Goal: Task Accomplishment & Management: Use online tool/utility

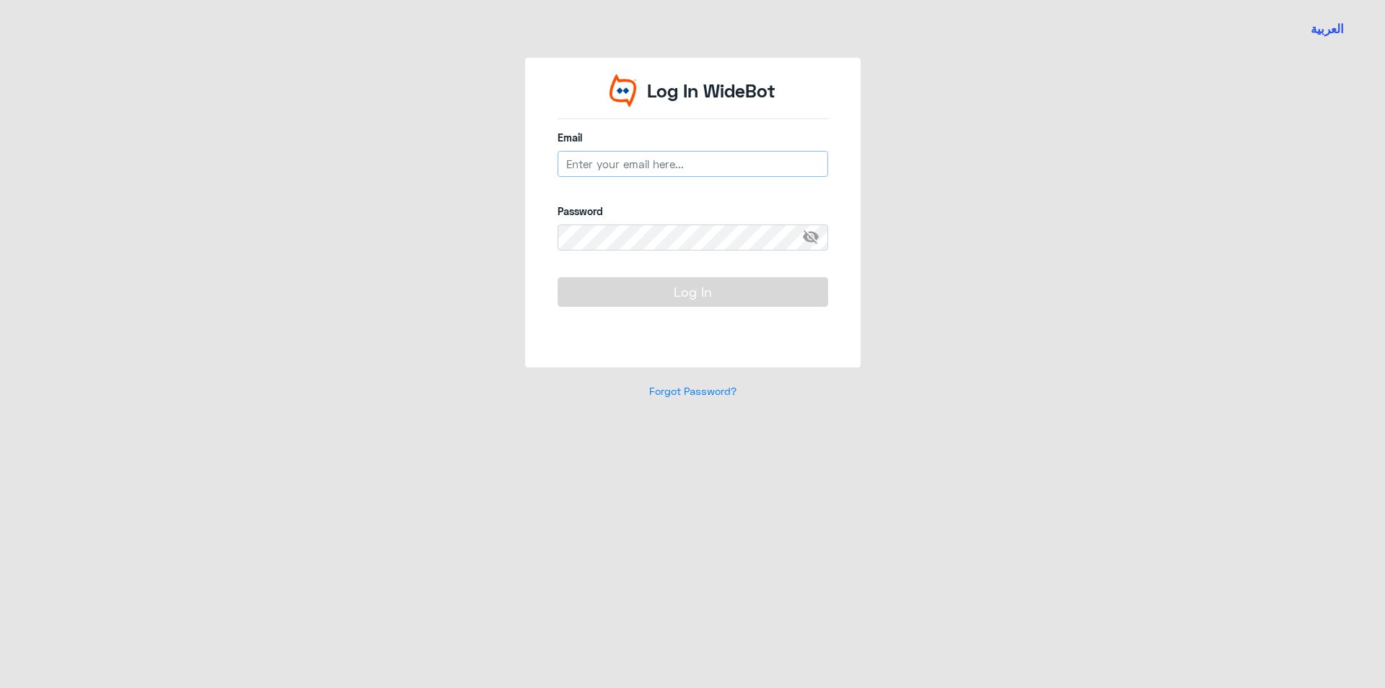
type input "[EMAIL_ADDRESS][DOMAIN_NAME]"
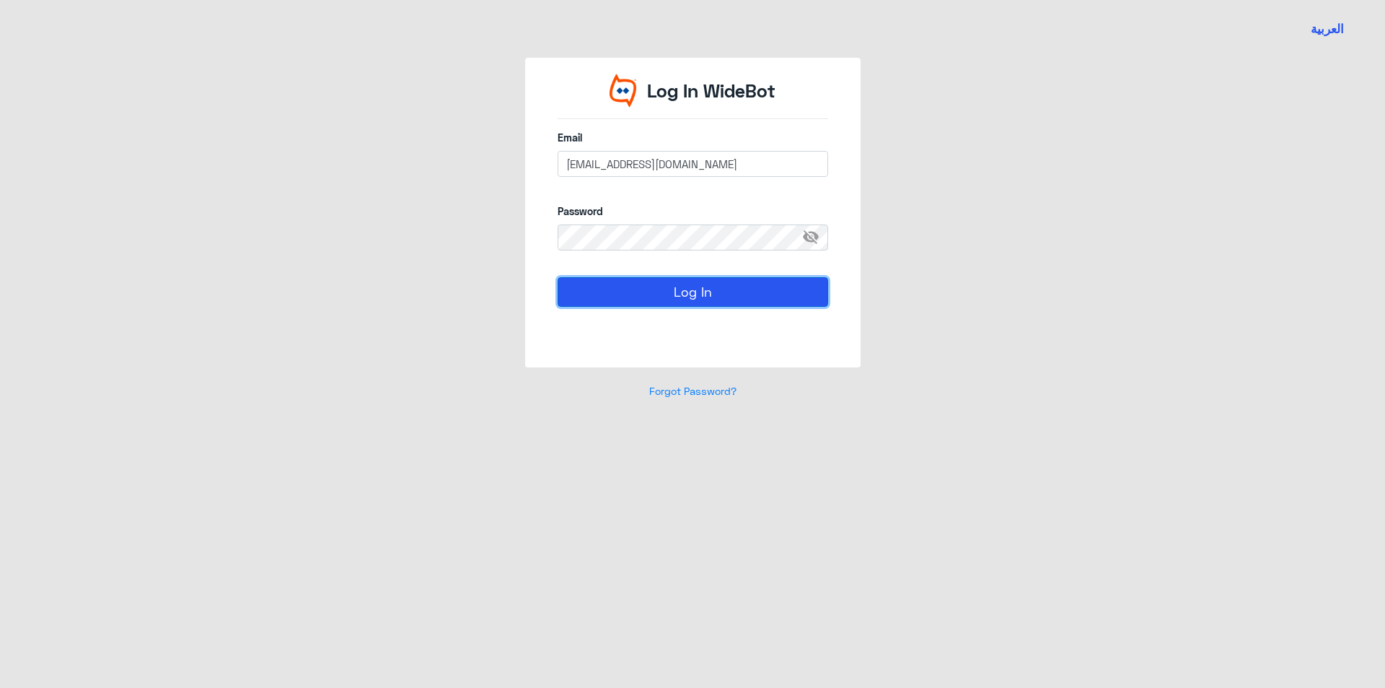
click at [633, 302] on button "Log In" at bounding box center [693, 291] width 271 height 29
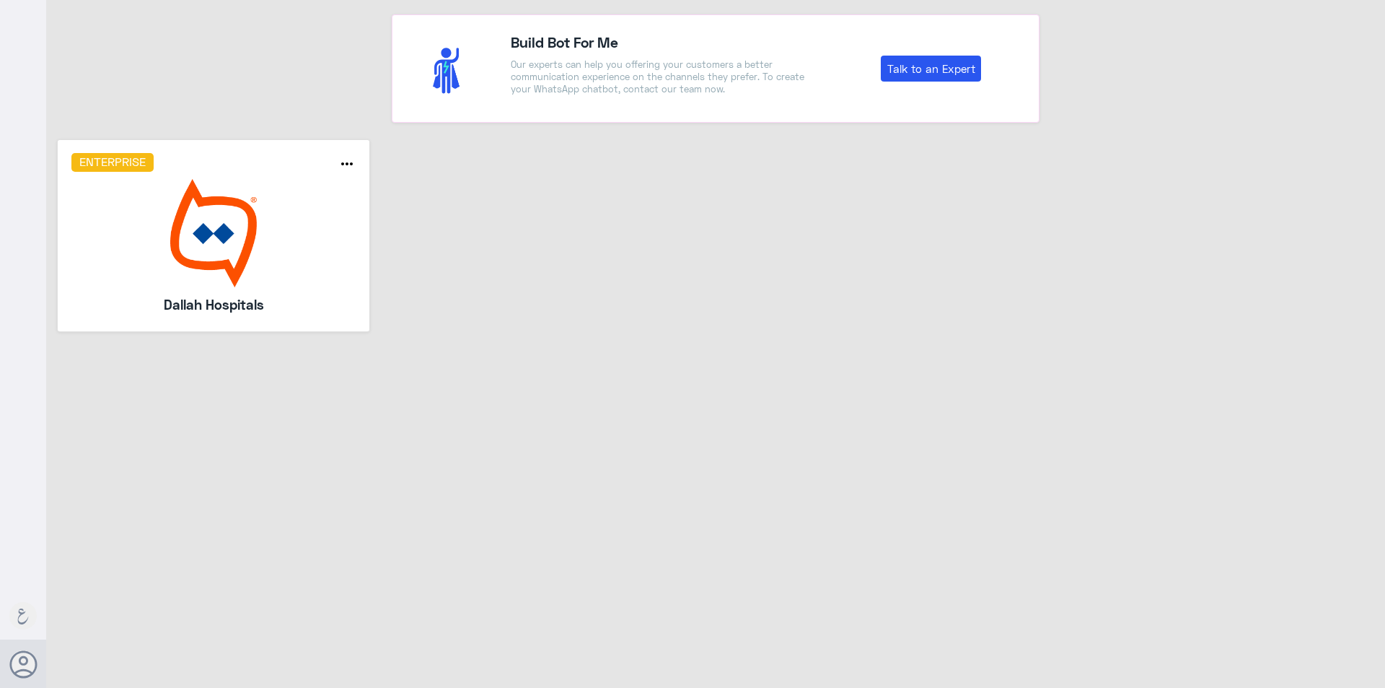
click at [266, 237] on img at bounding box center [213, 233] width 285 height 108
